Goal: Transaction & Acquisition: Purchase product/service

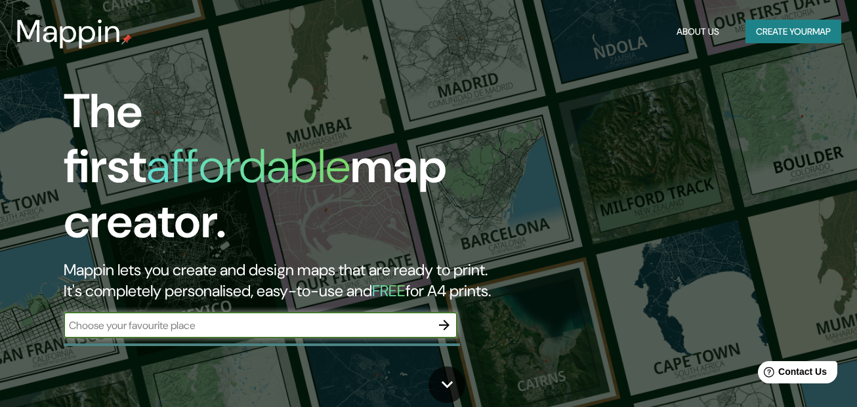
click at [777, 27] on button "Create your map" at bounding box center [793, 32] width 96 height 24
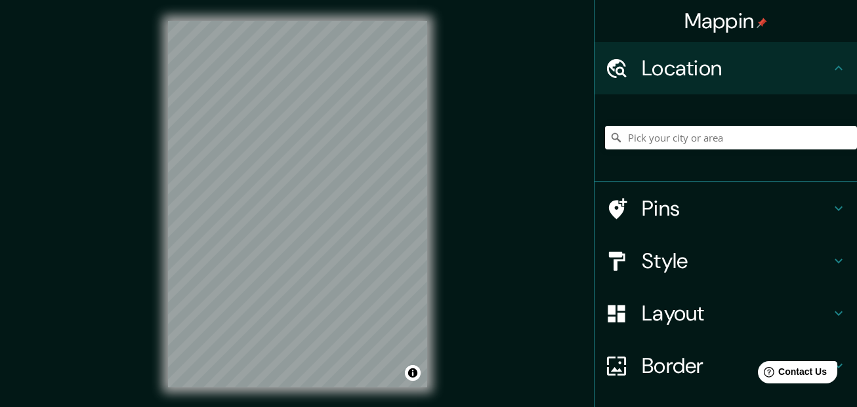
click at [478, 177] on div "Mappin Location Pins Style Layout Border Choose a border. Hint : you can make l…" at bounding box center [428, 215] width 857 height 430
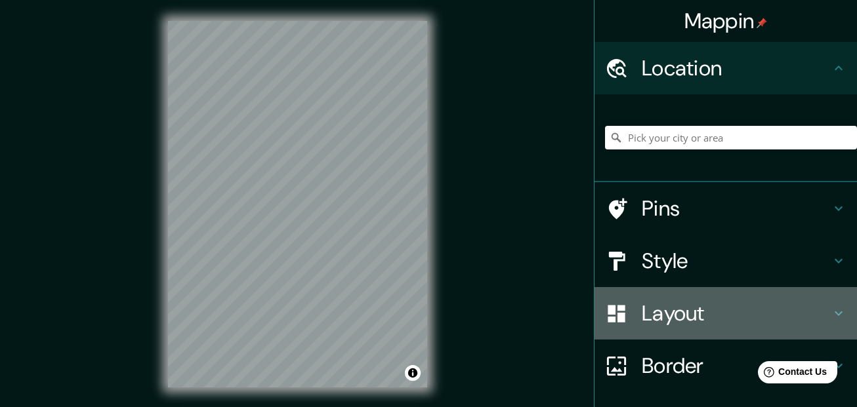
click at [718, 311] on h4 "Layout" at bounding box center [736, 313] width 189 height 26
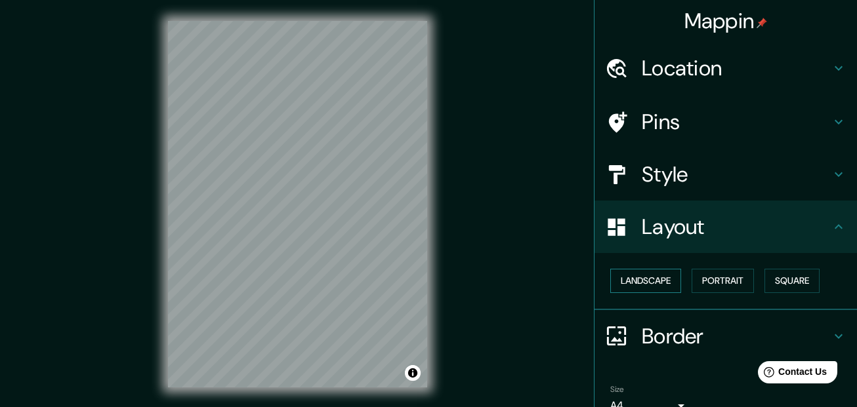
click at [653, 274] on button "Landscape" at bounding box center [645, 281] width 71 height 24
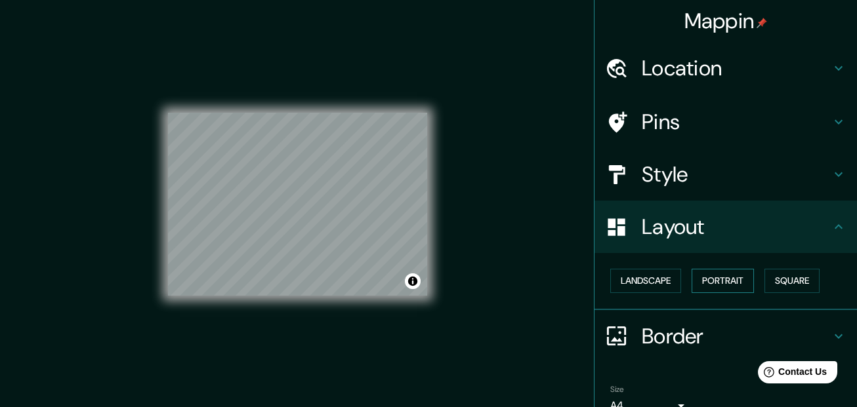
click at [722, 282] on button "Portrait" at bounding box center [723, 281] width 62 height 24
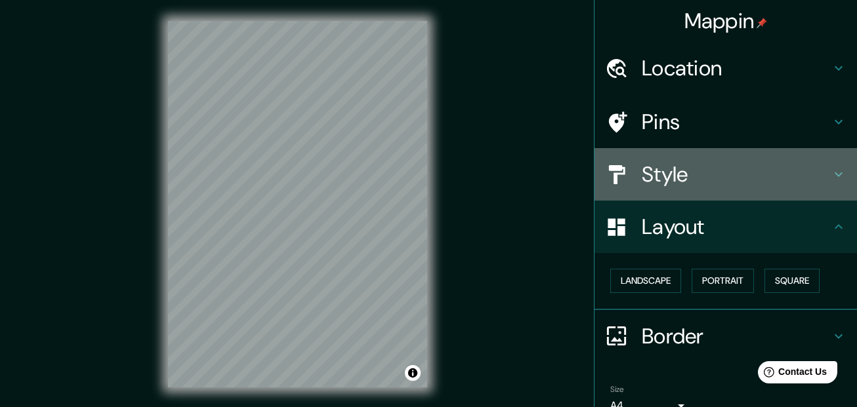
click at [663, 169] on h4 "Style" at bounding box center [736, 174] width 189 height 26
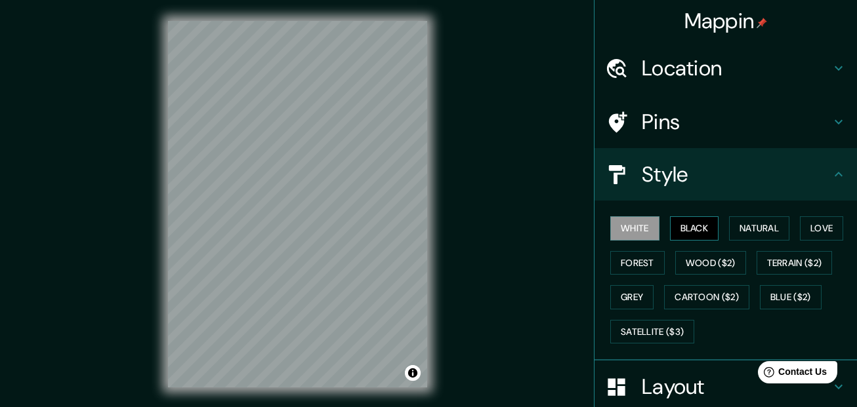
click at [679, 236] on button "Black" at bounding box center [694, 229] width 49 height 24
click at [631, 230] on button "White" at bounding box center [634, 229] width 49 height 24
click at [738, 226] on button "Natural" at bounding box center [759, 229] width 60 height 24
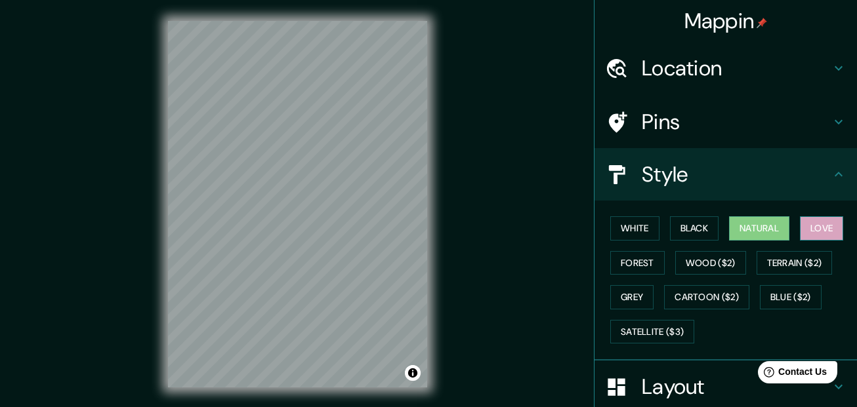
click at [800, 222] on button "Love" at bounding box center [821, 229] width 43 height 24
click at [629, 264] on button "Forest" at bounding box center [637, 263] width 54 height 24
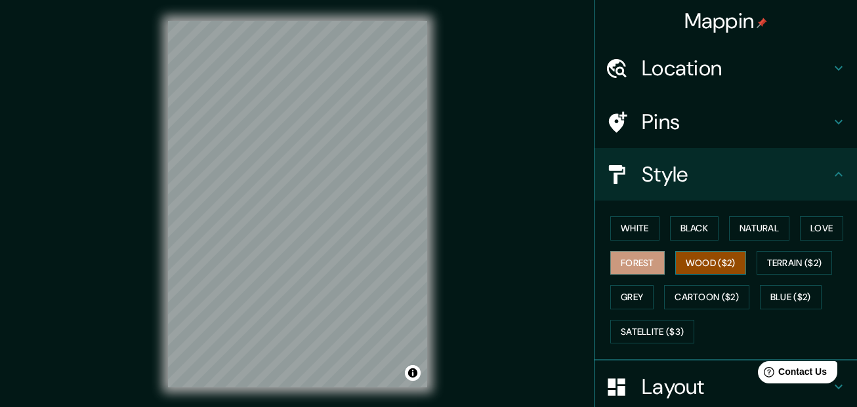
click at [682, 268] on button "Wood ($2)" at bounding box center [710, 263] width 71 height 24
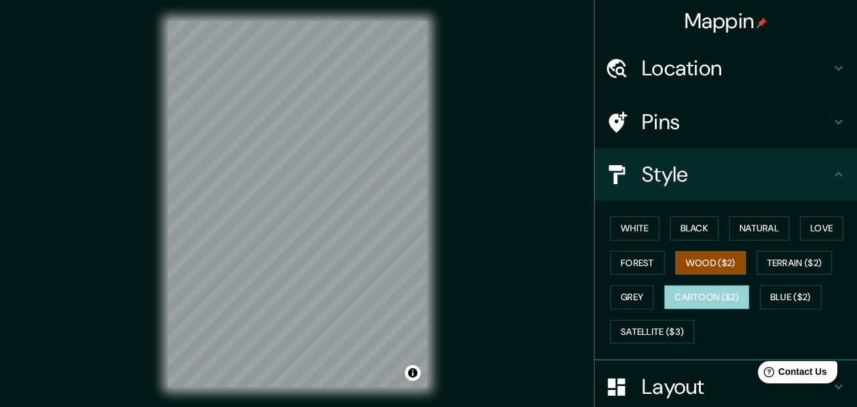
click at [670, 299] on button "Cartoon ($2)" at bounding box center [706, 297] width 85 height 24
click at [692, 255] on button "Wood ($2)" at bounding box center [710, 263] width 71 height 24
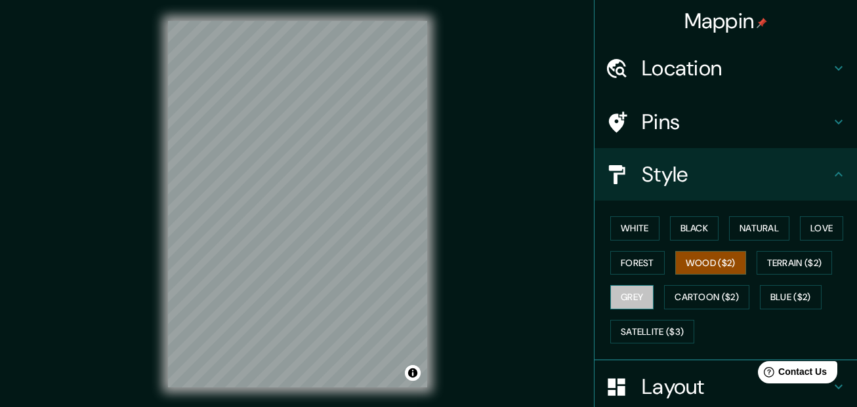
click at [630, 294] on button "Grey" at bounding box center [631, 297] width 43 height 24
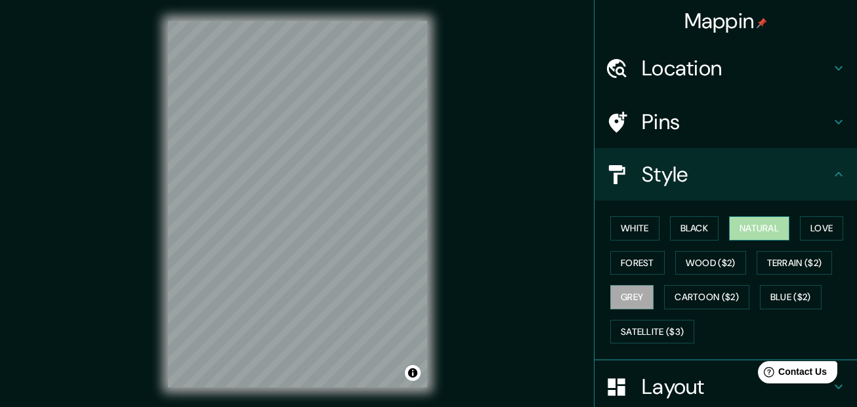
click at [750, 228] on button "Natural" at bounding box center [759, 229] width 60 height 24
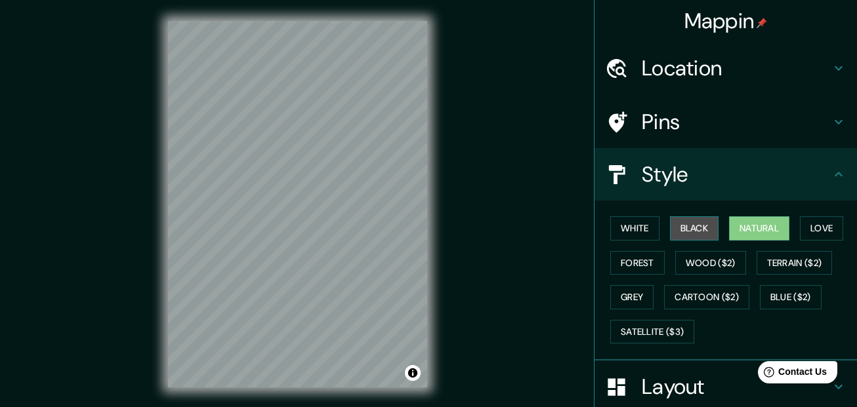
click at [670, 229] on button "Black" at bounding box center [694, 229] width 49 height 24
click at [732, 232] on button "Natural" at bounding box center [759, 229] width 60 height 24
click at [732, 66] on h4 "Location" at bounding box center [736, 68] width 189 height 26
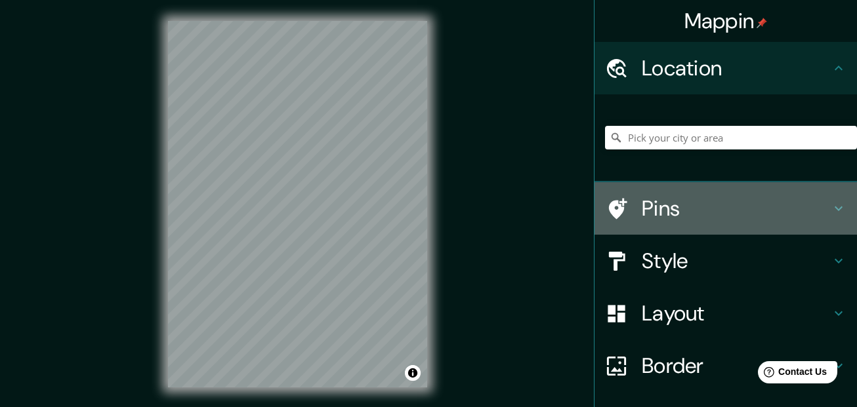
click at [682, 220] on h4 "Pins" at bounding box center [736, 209] width 189 height 26
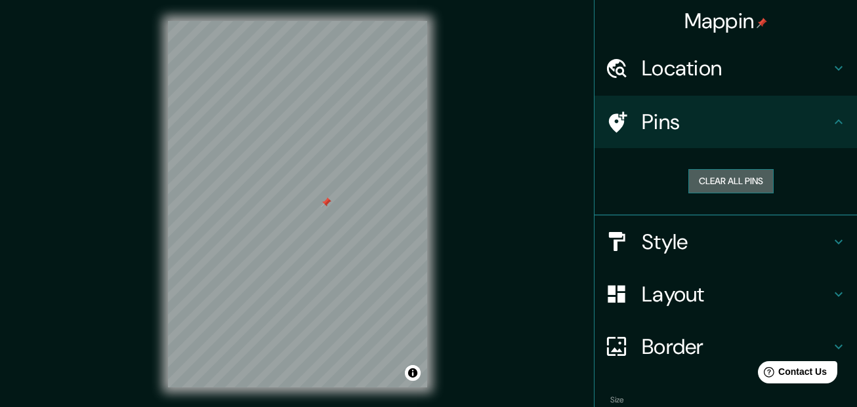
click at [729, 176] on button "Clear all pins" at bounding box center [730, 181] width 85 height 24
drag, startPoint x: 694, startPoint y: 183, endPoint x: 508, endPoint y: 188, distance: 185.7
click at [693, 183] on button "Clear all pins" at bounding box center [730, 181] width 85 height 24
